Goal: Information Seeking & Learning: Learn about a topic

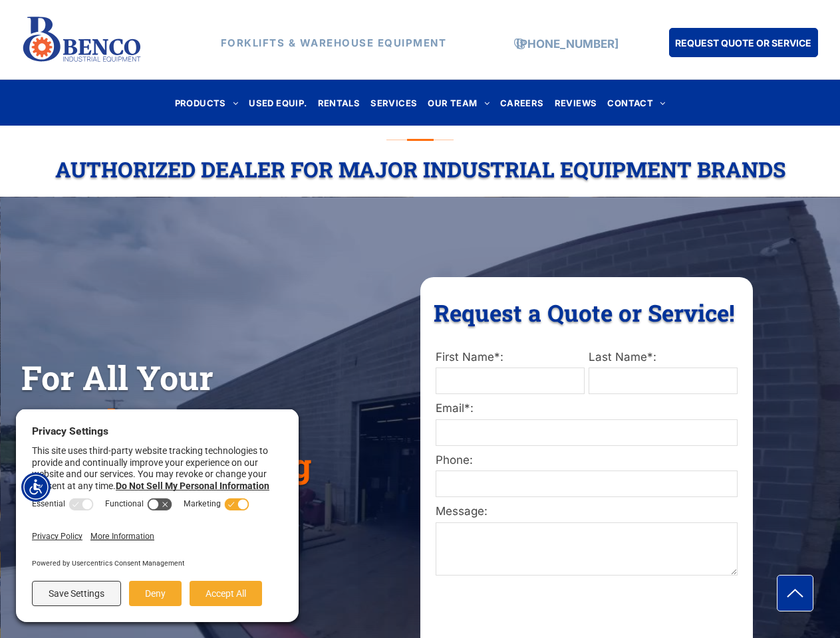
click at [420, 319] on div "Request a Quote or Service! Request a Quote or Service! First Name*: Last Name*…" at bounding box center [586, 481] width 332 height 408
click at [36, 487] on img "Accessibility Menu" at bounding box center [35, 487] width 29 height 29
